Goal: Information Seeking & Learning: Learn about a topic

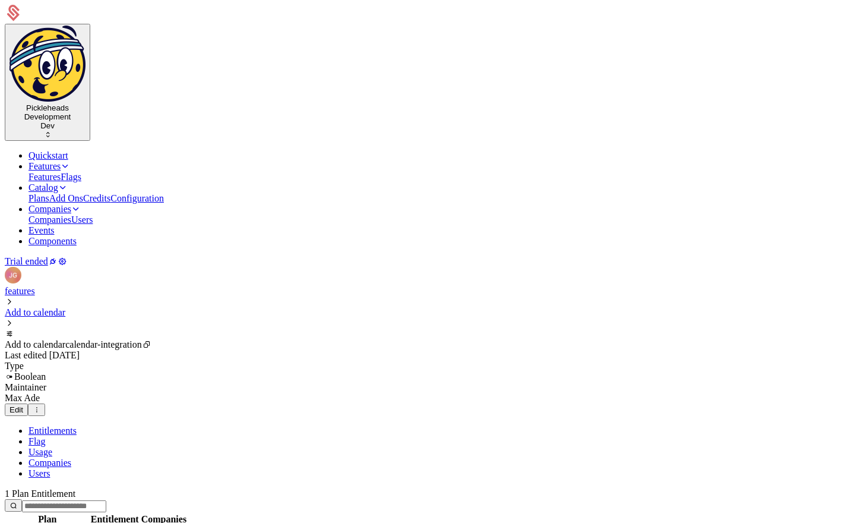
click at [507, 150] on ul "Quickstart Features Features Flags Catalog Plans Add Ons Credits Configuration …" at bounding box center [428, 198] width 846 height 96
click at [81, 204] on icon "Main" at bounding box center [76, 209] width 10 height 10
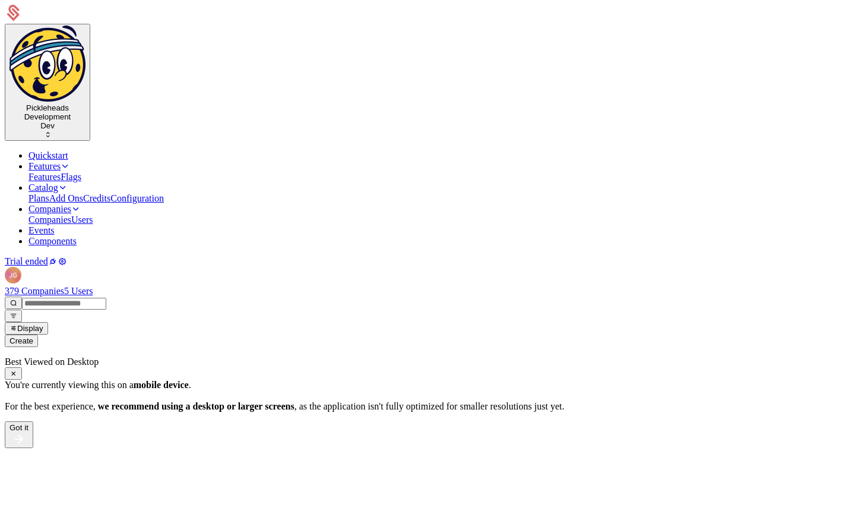
click at [71, 214] on link "Companies" at bounding box center [50, 219] width 43 height 10
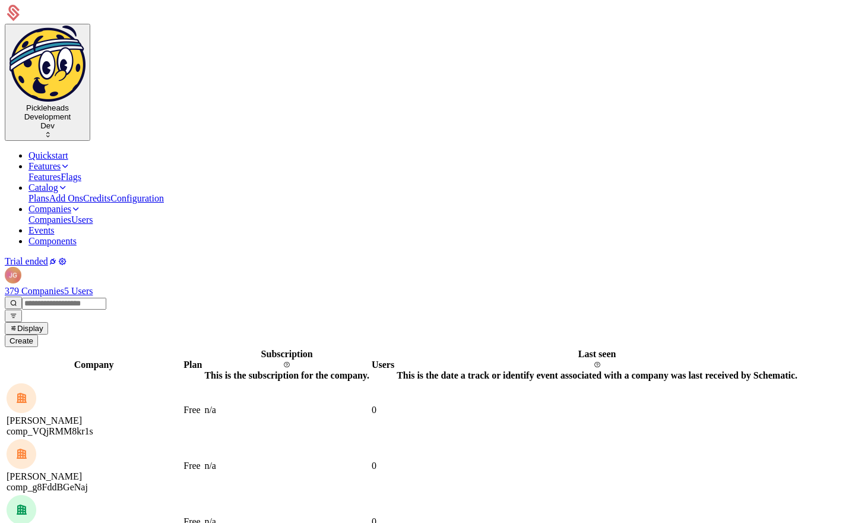
click at [106, 298] on input "email" at bounding box center [64, 304] width 84 height 12
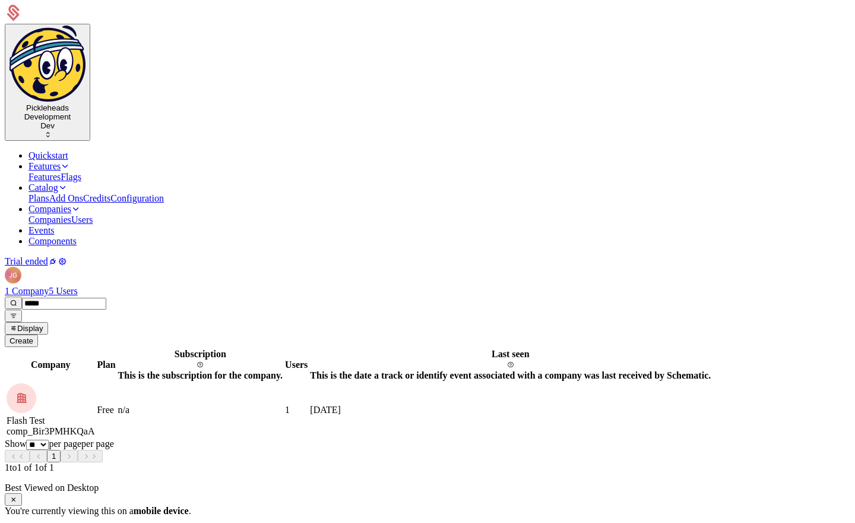
type input "*****"
click at [7, 383] on link at bounding box center [7, 383] width 0 height 0
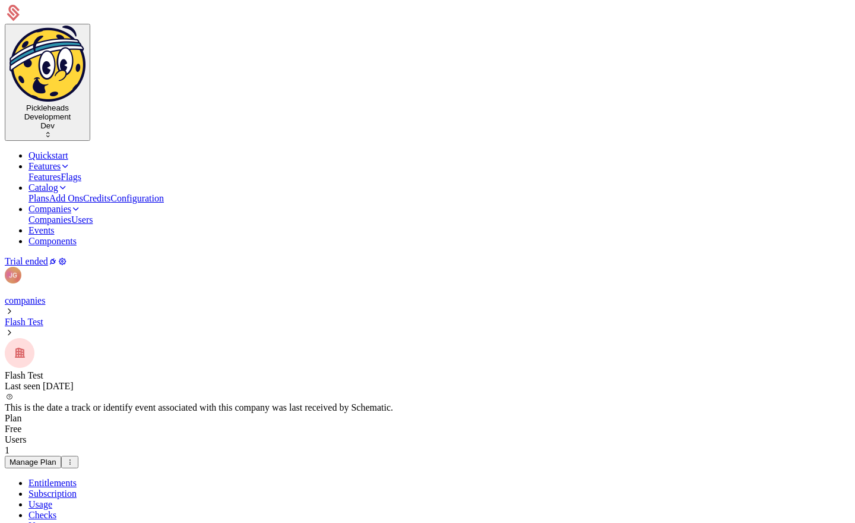
click at [52, 499] on link "Usage" at bounding box center [41, 504] width 24 height 10
click at [68, 478] on link "Entitlements" at bounding box center [53, 483] width 48 height 10
click at [81, 204] on icon "Main" at bounding box center [76, 209] width 10 height 10
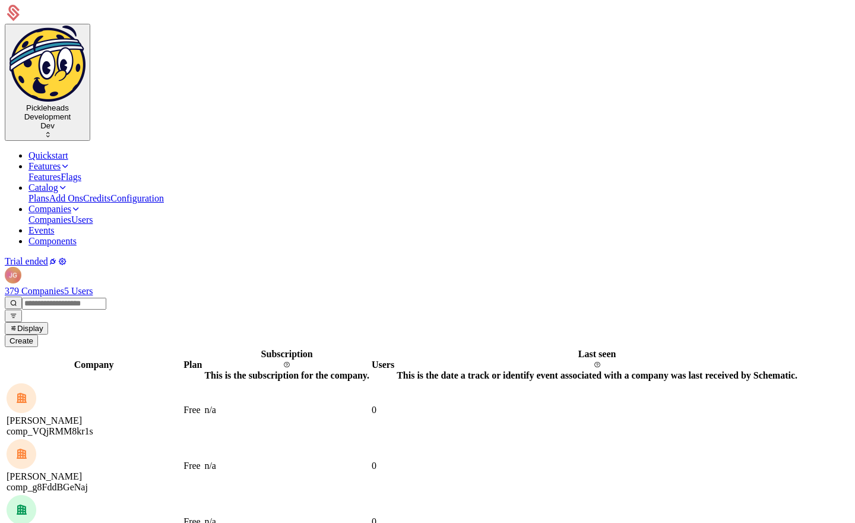
click at [106, 298] on input "email" at bounding box center [64, 304] width 84 height 12
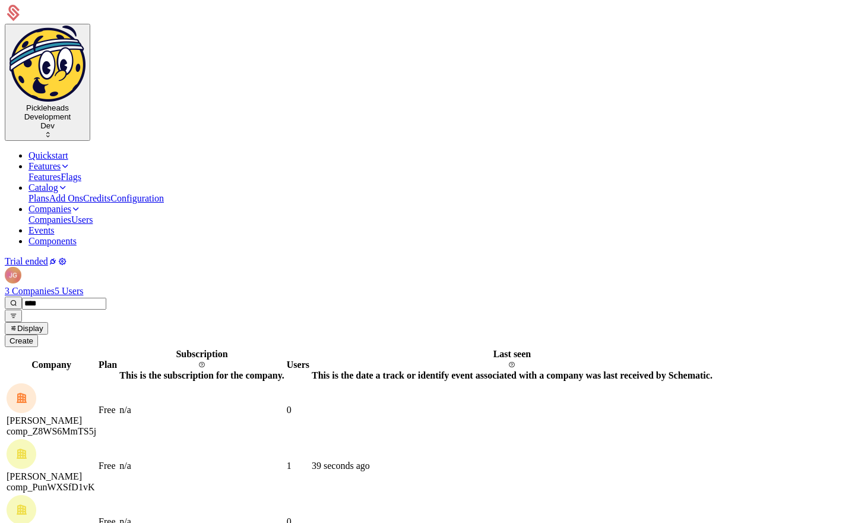
type input "****"
click at [7, 439] on link at bounding box center [7, 439] width 0 height 0
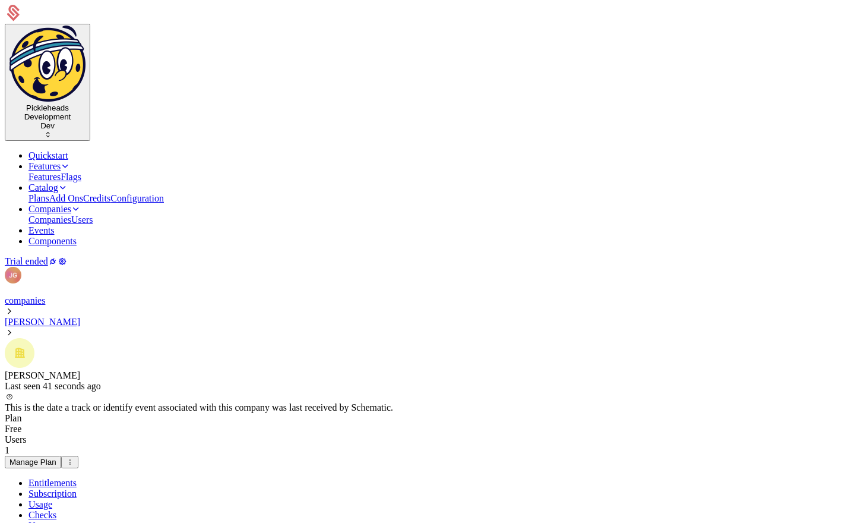
click at [52, 499] on link "Usage" at bounding box center [41, 504] width 24 height 10
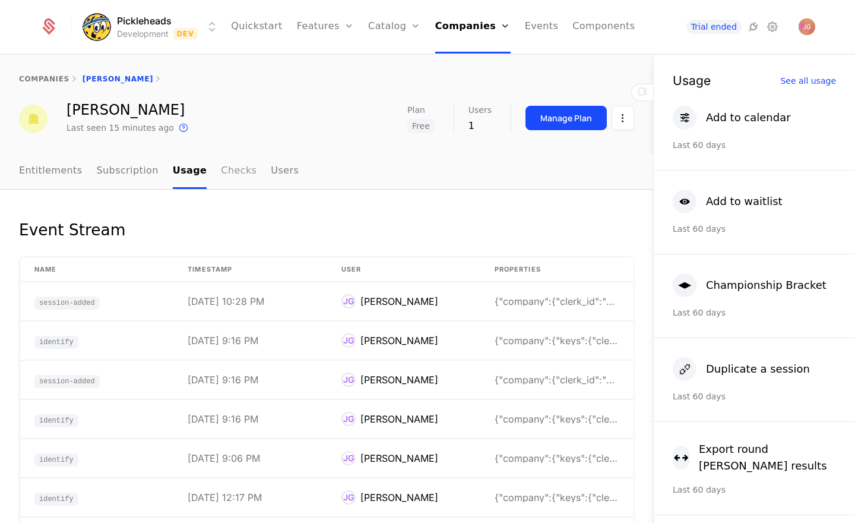
click at [233, 183] on link "Checks" at bounding box center [239, 171] width 36 height 35
click at [45, 176] on link "Entitlements" at bounding box center [51, 171] width 64 height 35
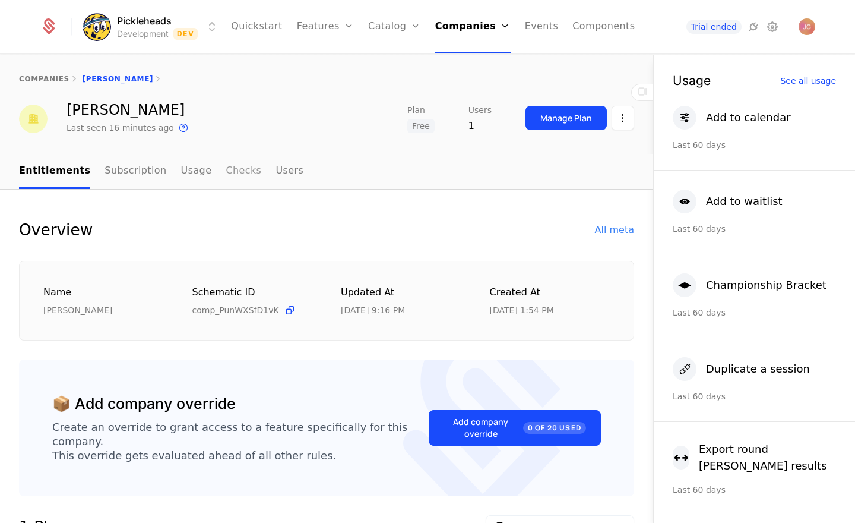
click at [229, 176] on link "Checks" at bounding box center [244, 171] width 36 height 35
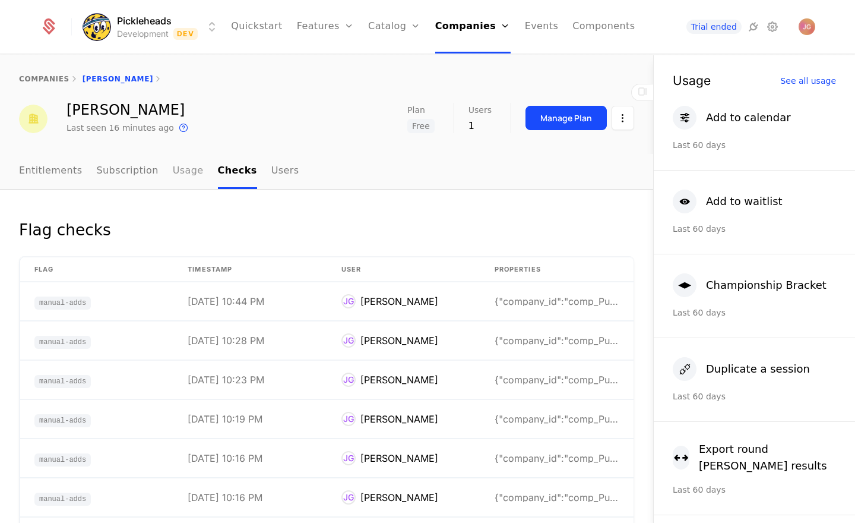
click at [179, 173] on link "Usage" at bounding box center [188, 171] width 31 height 35
click at [50, 171] on link "Entitlements" at bounding box center [51, 171] width 64 height 35
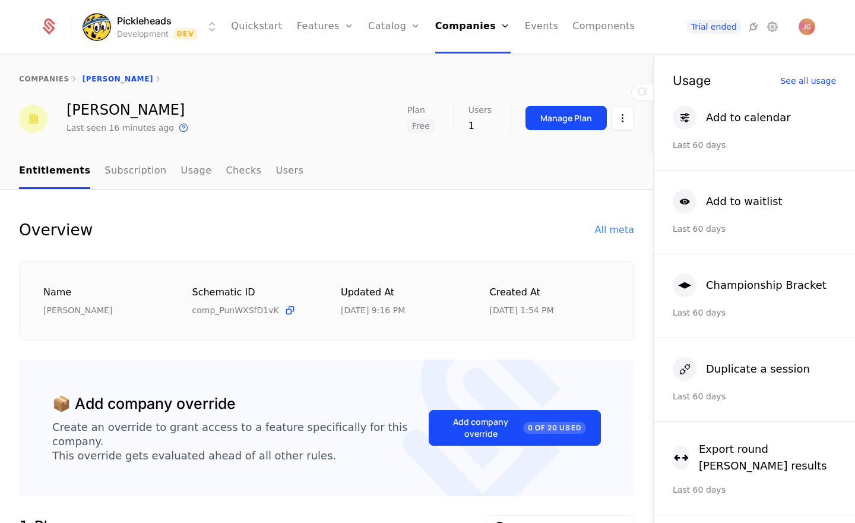
click at [194, 240] on div "Overview All meta" at bounding box center [326, 230] width 615 height 24
click at [629, 119] on html "Pickleheads Development Dev Quickstart Features Features Flags Catalog Plans Ad…" at bounding box center [427, 261] width 855 height 523
click at [355, 223] on html "Pickleheads Development Dev Quickstart Features Features Flags Catalog Plans Ad…" at bounding box center [427, 261] width 855 height 523
